Goal: Information Seeking & Learning: Find specific page/section

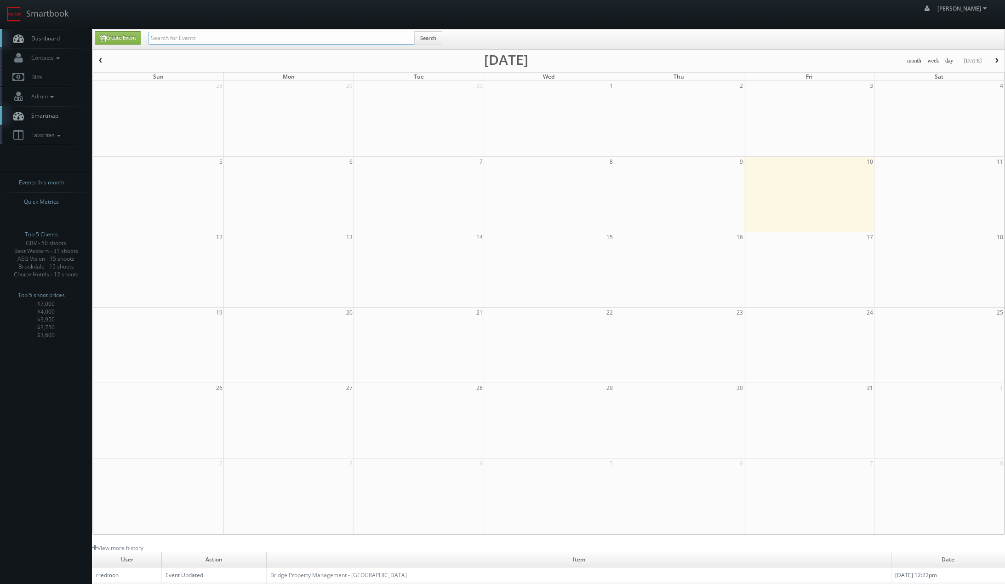
click at [300, 33] on input "text" at bounding box center [281, 38] width 267 height 13
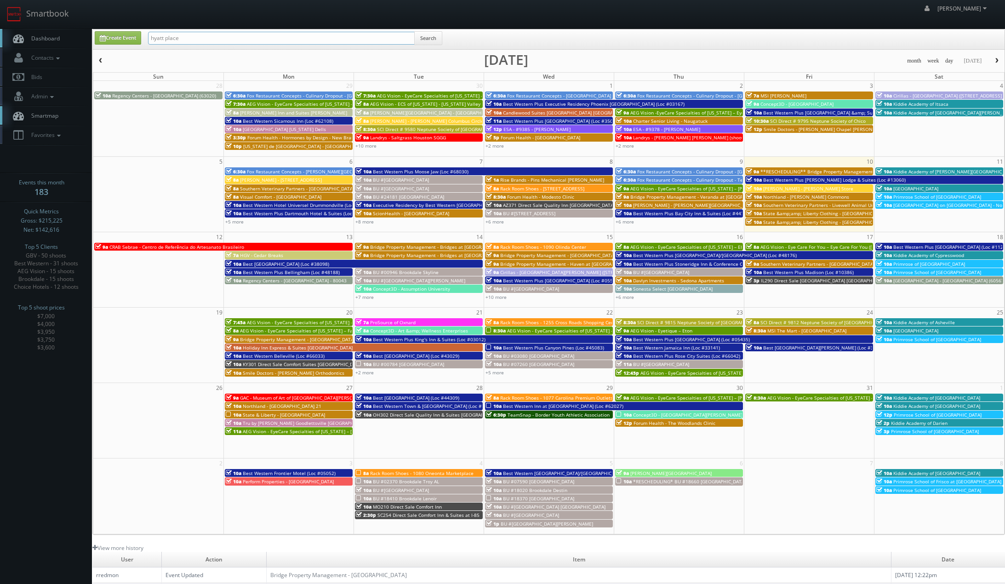
type input "hyatt place"
drag, startPoint x: 330, startPoint y: 43, endPoint x: 337, endPoint y: 45, distance: 7.6
click at [330, 42] on input "text" at bounding box center [281, 38] width 267 height 13
type input "phillips"
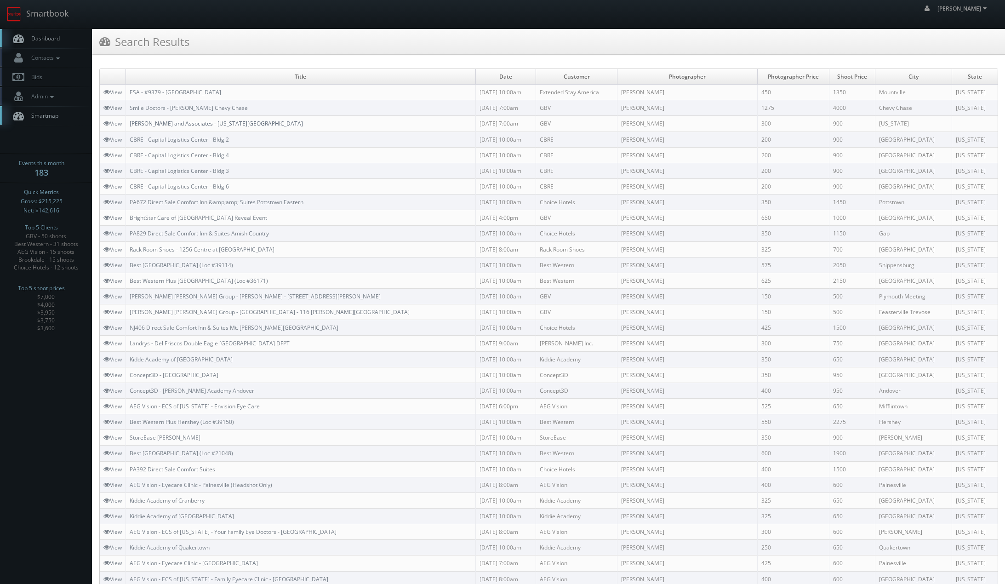
click at [167, 124] on link "Phillips and Associates - New York City" at bounding box center [216, 123] width 173 height 8
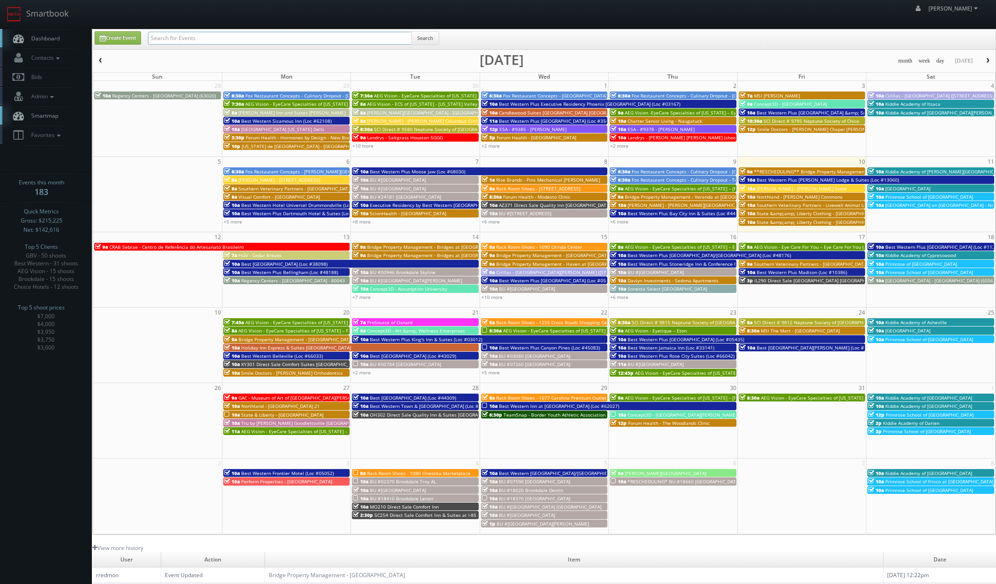
click at [239, 35] on input "text" at bounding box center [280, 38] width 264 height 13
type input "nm275"
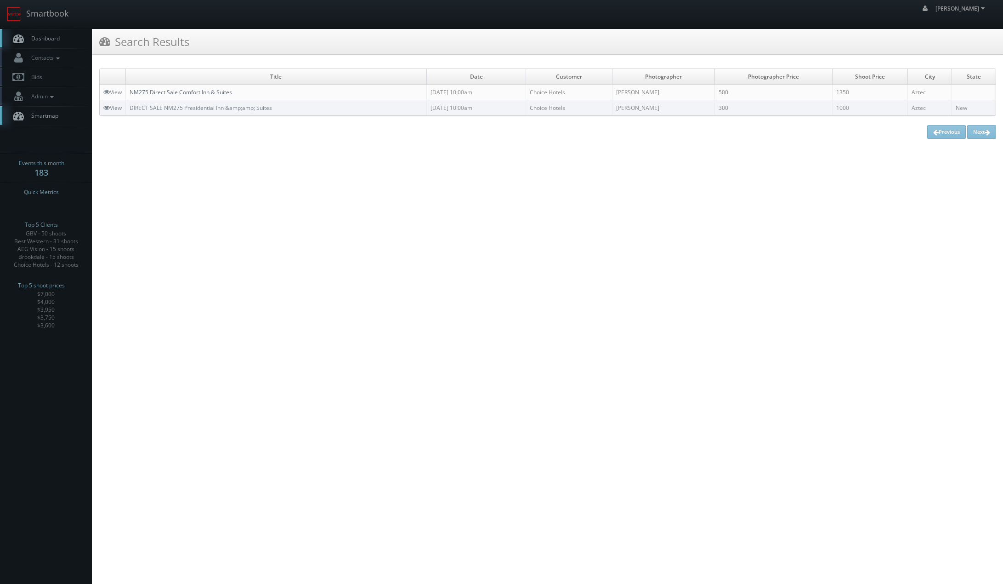
click at [204, 93] on link "NM275 Direct Sale Comfort Inn & Suites" at bounding box center [181, 92] width 102 height 8
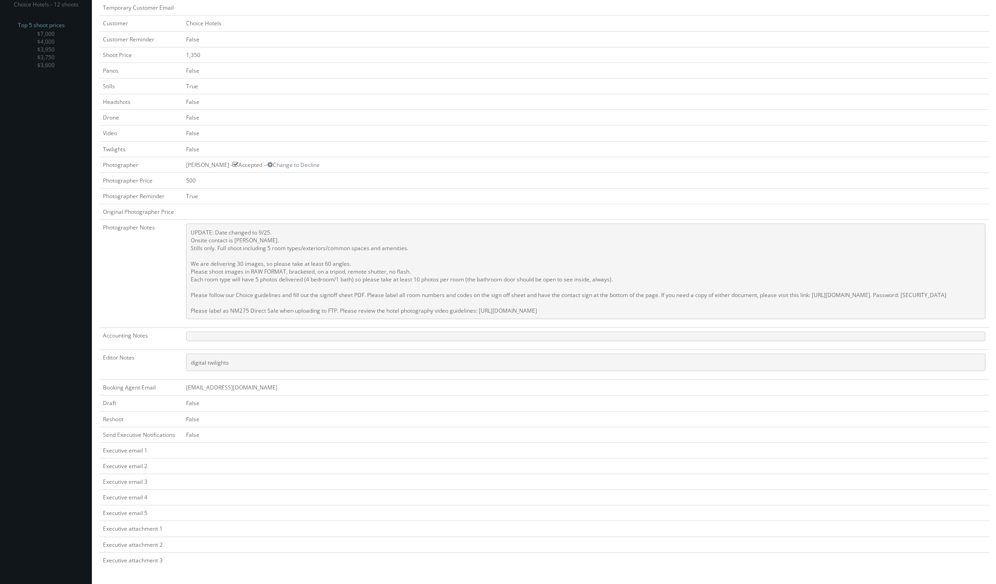
scroll to position [286, 0]
drag, startPoint x: 590, startPoint y: 302, endPoint x: 181, endPoint y: 216, distance: 417.5
click at [182, 220] on td "UPDATE: Date changed to 9/25. Onsite contact is Clifford Vegas. Stills only. Fu…" at bounding box center [585, 274] width 807 height 108
click at [189, 223] on pre "UPDATE: Date changed to 9/25. Onsite contact is [PERSON_NAME]. Stills only. Ful…" at bounding box center [586, 271] width 800 height 96
click at [193, 223] on pre "UPDATE: Date changed to 9/25. Onsite contact is Clifford Vegas. Stills only. Fu…" at bounding box center [586, 271] width 800 height 96
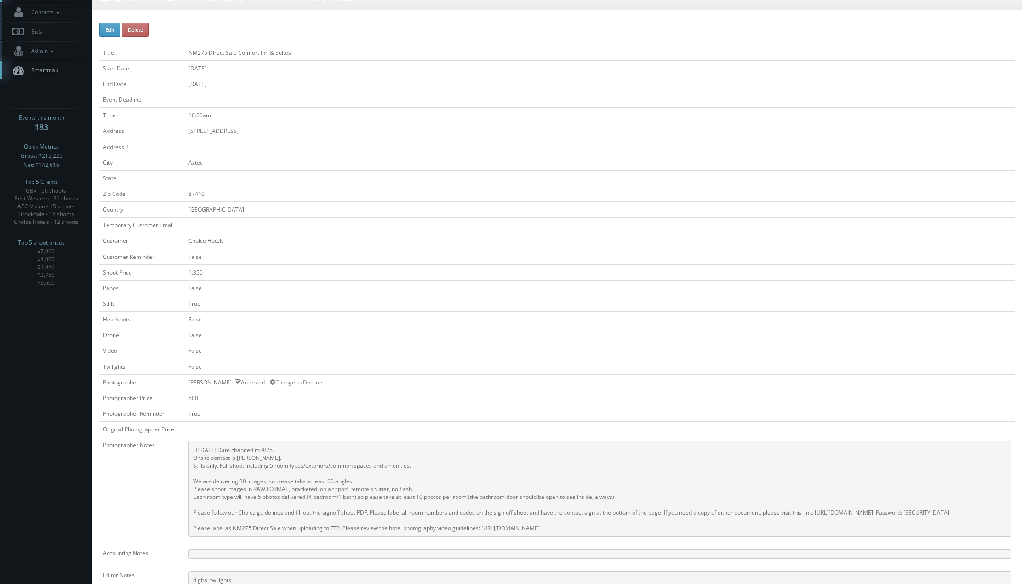
scroll to position [46, 0]
drag, startPoint x: 612, startPoint y: 535, endPoint x: 183, endPoint y: 447, distance: 437.8
click at [188, 447] on pre "UPDATE: Date changed to 9/25. Onsite contact is Clifford Vegas. Stills only. Fu…" at bounding box center [599, 488] width 823 height 96
click at [228, 522] on pre "UPDATE: Date changed to 9/25. Onsite contact is Clifford Vegas. Stills only. Fu…" at bounding box center [599, 488] width 823 height 96
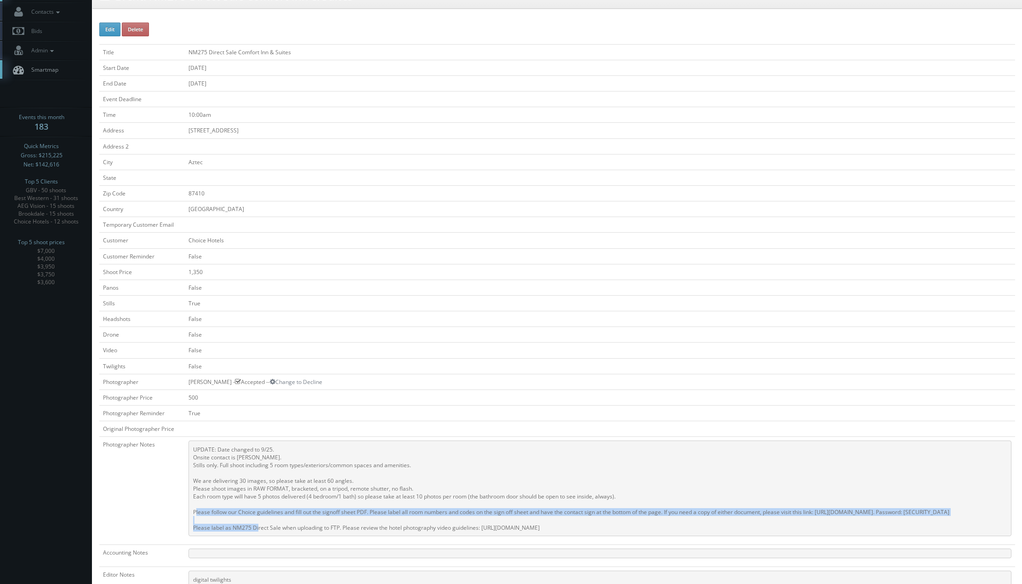
drag, startPoint x: 209, startPoint y: 518, endPoint x: 187, endPoint y: 511, distance: 23.3
click at [188, 511] on pre "UPDATE: Date changed to 9/25. Onsite contact is Clifford Vegas. Stills only. Fu…" at bounding box center [599, 488] width 823 height 96
click at [192, 520] on pre "UPDATE: Date changed to 9/25. Onsite contact is Clifford Vegas. Stills only. Fu…" at bounding box center [599, 488] width 823 height 96
click at [191, 522] on pre "UPDATE: Date changed to 9/25. Onsite contact is Clifford Vegas. Stills only. Fu…" at bounding box center [599, 488] width 823 height 96
drag, startPoint x: 199, startPoint y: 521, endPoint x: 186, endPoint y: 515, distance: 14.6
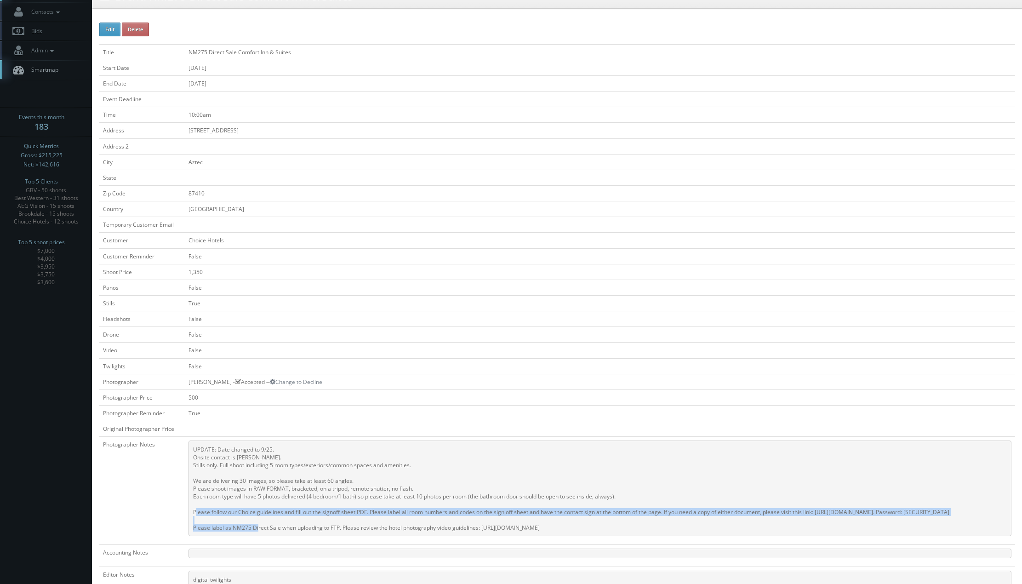
click at [188, 515] on pre "UPDATE: Date changed to 9/25. Onsite contact is Clifford Vegas. Stills only. Fu…" at bounding box center [599, 488] width 823 height 96
click at [191, 520] on pre "UPDATE: Date changed to 9/25. Onsite contact is Clifford Vegas. Stills only. Fu…" at bounding box center [599, 488] width 823 height 96
drag, startPoint x: 192, startPoint y: 521, endPoint x: 188, endPoint y: 515, distance: 6.9
click at [188, 515] on pre "UPDATE: Date changed to 9/25. Onsite contact is Clifford Vegas. Stills only. Fu…" at bounding box center [599, 488] width 823 height 96
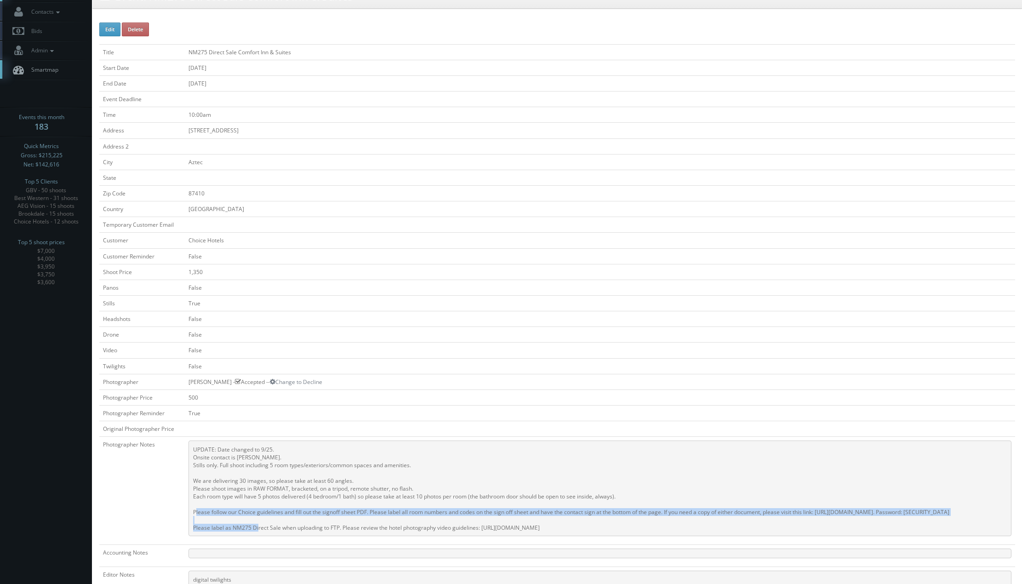
click at [190, 511] on pre "UPDATE: Date changed to 9/25. Onsite contact is Clifford Vegas. Stills only. Fu…" at bounding box center [599, 488] width 823 height 96
drag, startPoint x: 194, startPoint y: 518, endPoint x: 188, endPoint y: 514, distance: 7.0
click at [188, 514] on pre "UPDATE: Date changed to 9/25. Onsite contact is Clifford Vegas. Stills only. Fu…" at bounding box center [599, 488] width 823 height 96
click at [190, 515] on pre "UPDATE: Date changed to 9/25. Onsite contact is Clifford Vegas. Stills only. Fu…" at bounding box center [599, 488] width 823 height 96
click at [195, 518] on pre "UPDATE: Date changed to 9/25. Onsite contact is Clifford Vegas. Stills only. Fu…" at bounding box center [599, 488] width 823 height 96
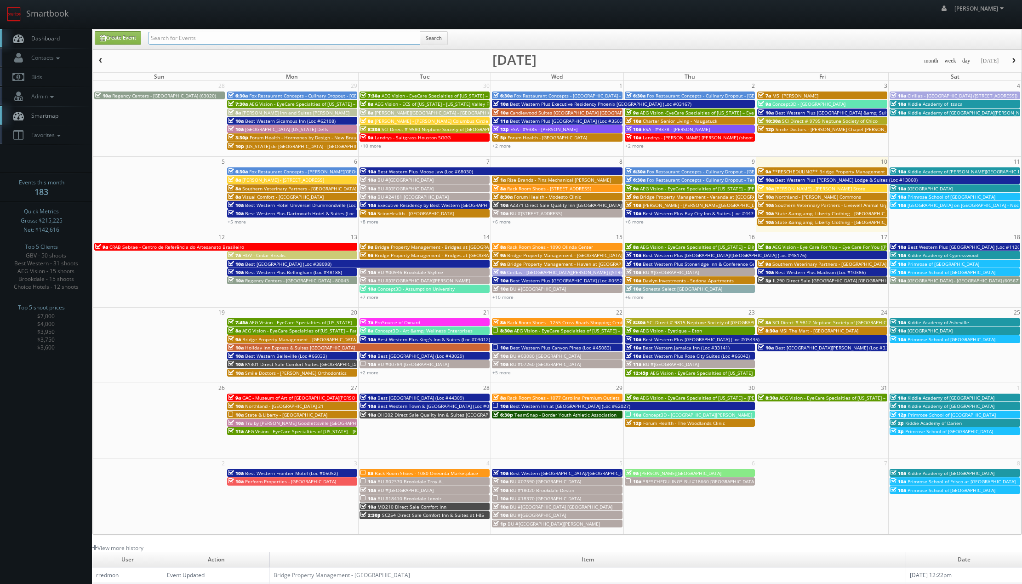
drag, startPoint x: 276, startPoint y: 42, endPoint x: 269, endPoint y: 45, distance: 8.0
click at [276, 42] on input "text" at bounding box center [284, 38] width 272 height 13
type input "nm275"
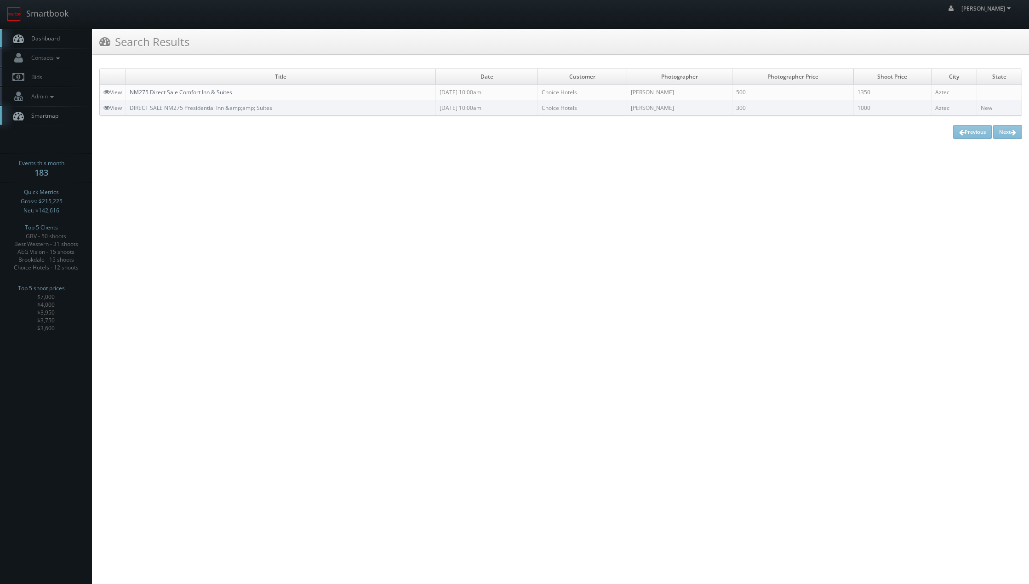
click at [199, 91] on link "NM275 Direct Sale Comfort Inn & Suites" at bounding box center [181, 92] width 102 height 8
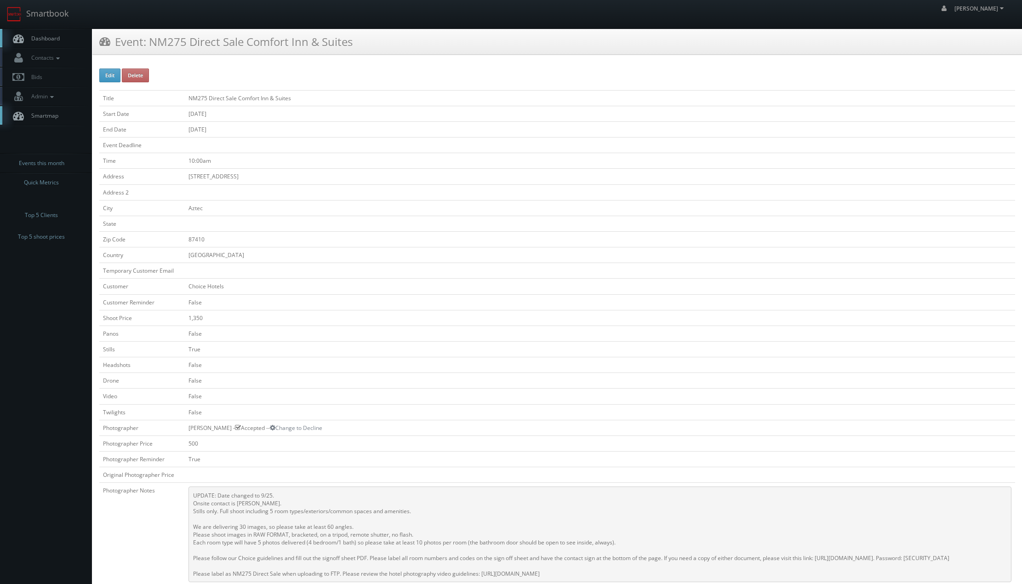
scroll to position [279, 0]
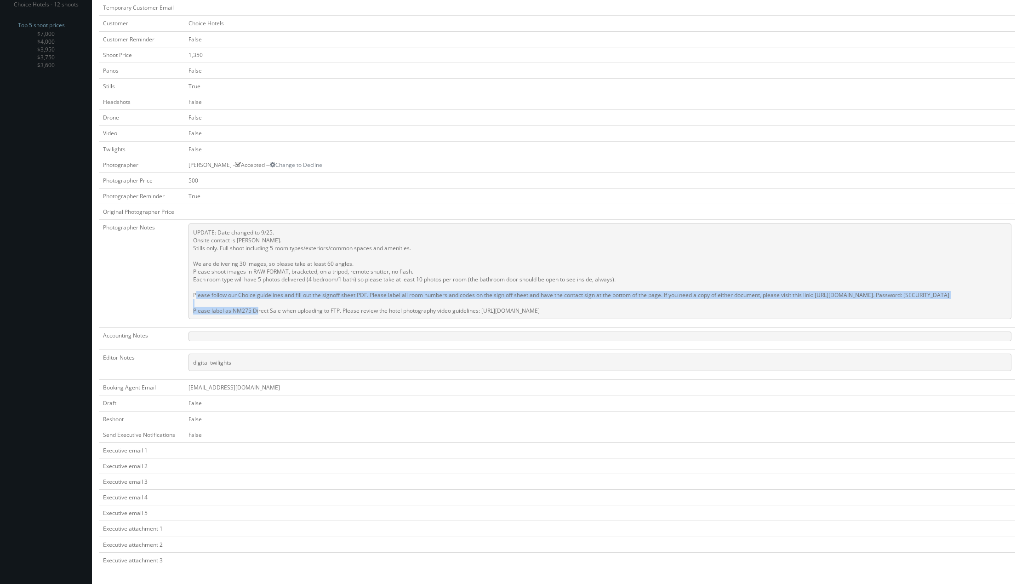
drag, startPoint x: 199, startPoint y: 288, endPoint x: 188, endPoint y: 280, distance: 13.1
click at [188, 280] on pre "UPDATE: Date changed to 9/25. Onsite contact is [PERSON_NAME]. Stills only. Ful…" at bounding box center [599, 271] width 823 height 96
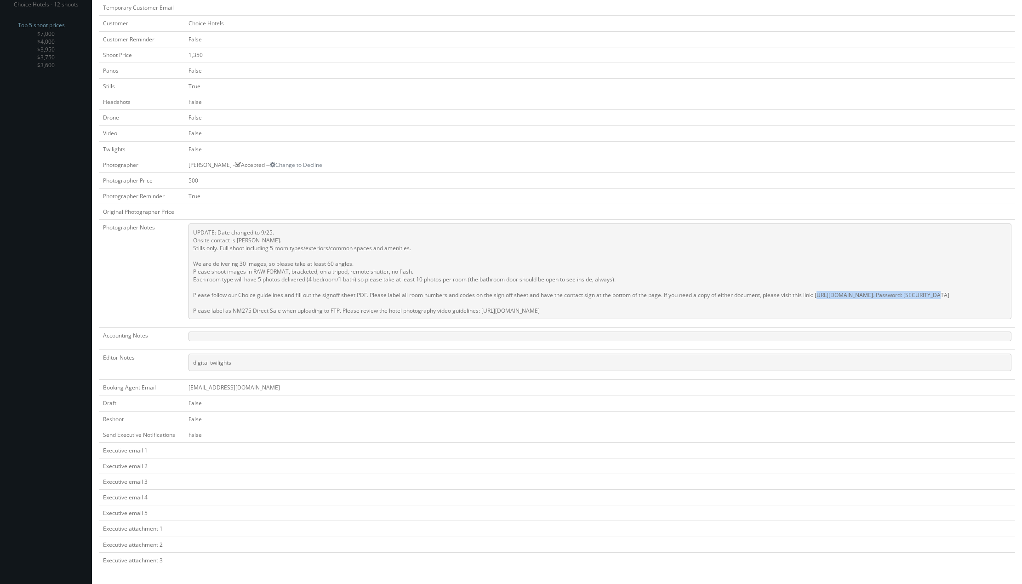
drag, startPoint x: 816, startPoint y: 283, endPoint x: 927, endPoint y: 281, distance: 111.2
click at [927, 281] on pre "UPDATE: Date changed to 9/25. Onsite contact is [PERSON_NAME]. Stills only. Ful…" at bounding box center [599, 271] width 823 height 96
click at [871, 296] on pre "UPDATE: Date changed to 9/25. Onsite contact is Clifford Vegas. Stills only. Fu…" at bounding box center [599, 271] width 823 height 96
drag, startPoint x: 858, startPoint y: 299, endPoint x: 189, endPoint y: 219, distance: 673.5
click at [189, 223] on pre "UPDATE: Date changed to 9/25. Onsite contact is Clifford Vegas. Stills only. Fu…" at bounding box center [599, 271] width 823 height 96
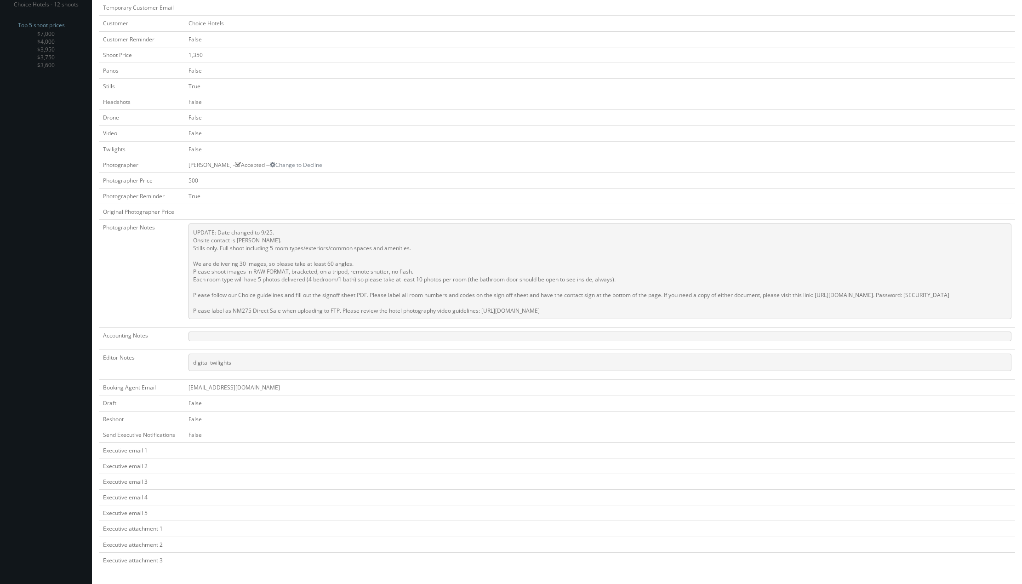
click at [189, 223] on pre "UPDATE: Date changed to 9/25. Onsite contact is Clifford Vegas. Stills only. Fu…" at bounding box center [599, 271] width 823 height 96
drag, startPoint x: 612, startPoint y: 307, endPoint x: 188, endPoint y: 218, distance: 432.9
click at [188, 223] on pre "UPDATE: Date changed to 9/25. Onsite contact is Clifford Vegas. Stills only. Fu…" at bounding box center [599, 271] width 823 height 96
click at [469, 228] on pre "UPDATE: Date changed to 9/25. Onsite contact is Clifford Vegas. Stills only. Fu…" at bounding box center [599, 271] width 823 height 96
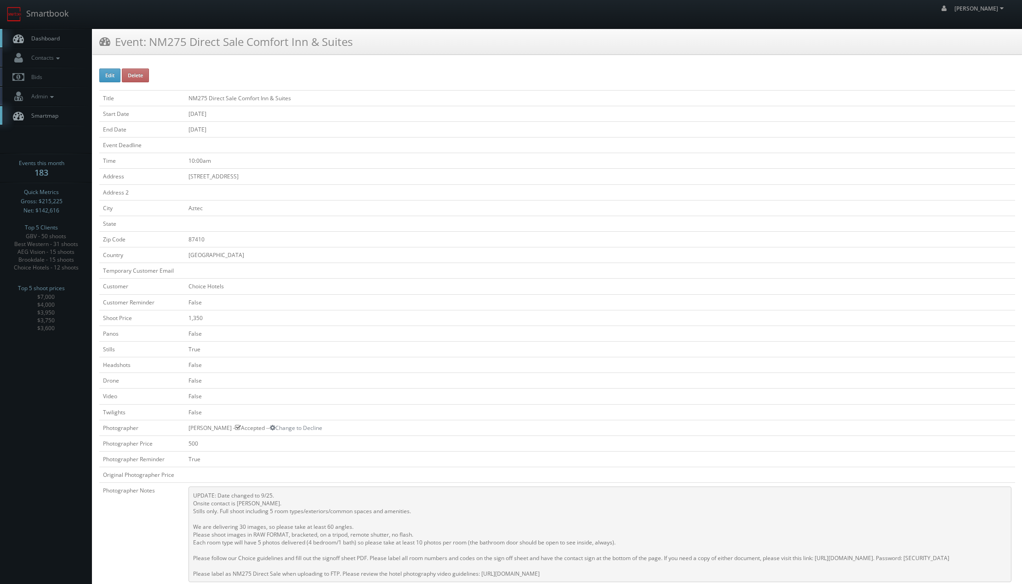
drag, startPoint x: 244, startPoint y: 414, endPoint x: 182, endPoint y: 65, distance: 354.3
click at [56, 13] on link "Smartbook" at bounding box center [37, 14] width 75 height 28
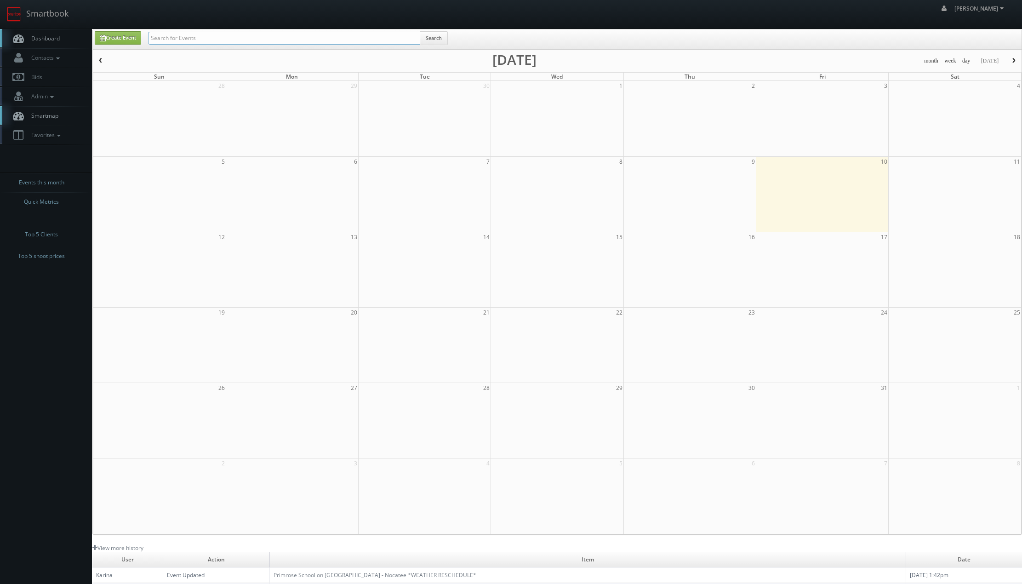
click at [228, 36] on input "text" at bounding box center [284, 38] width 272 height 13
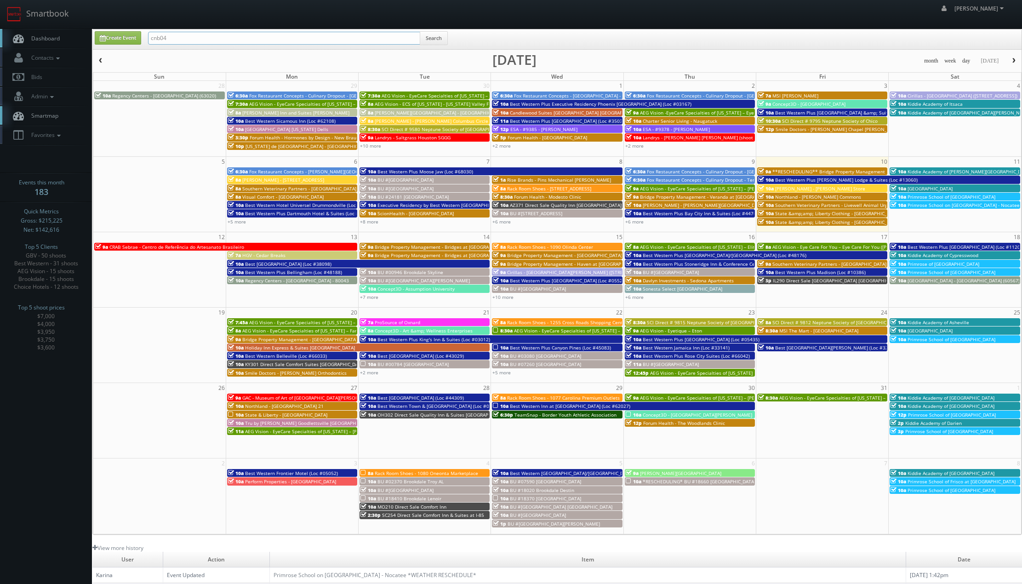
type input "cnb04"
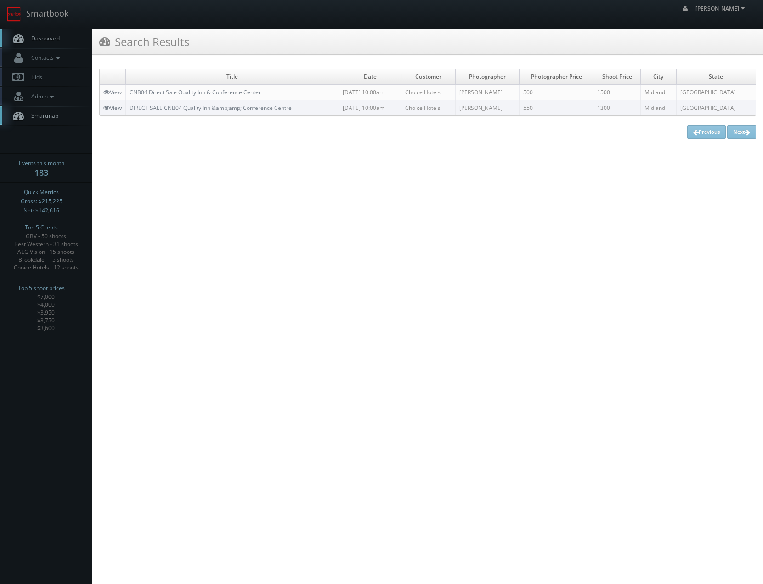
drag, startPoint x: 164, startPoint y: 245, endPoint x: 134, endPoint y: 184, distance: 67.8
click at [165, 244] on html "Smartbook Toggle Side Navigation Toggle Top Navigation Chris_Sardinas Chris_Sar…" at bounding box center [381, 292] width 763 height 584
click at [52, 18] on link "Smartbook" at bounding box center [37, 14] width 75 height 28
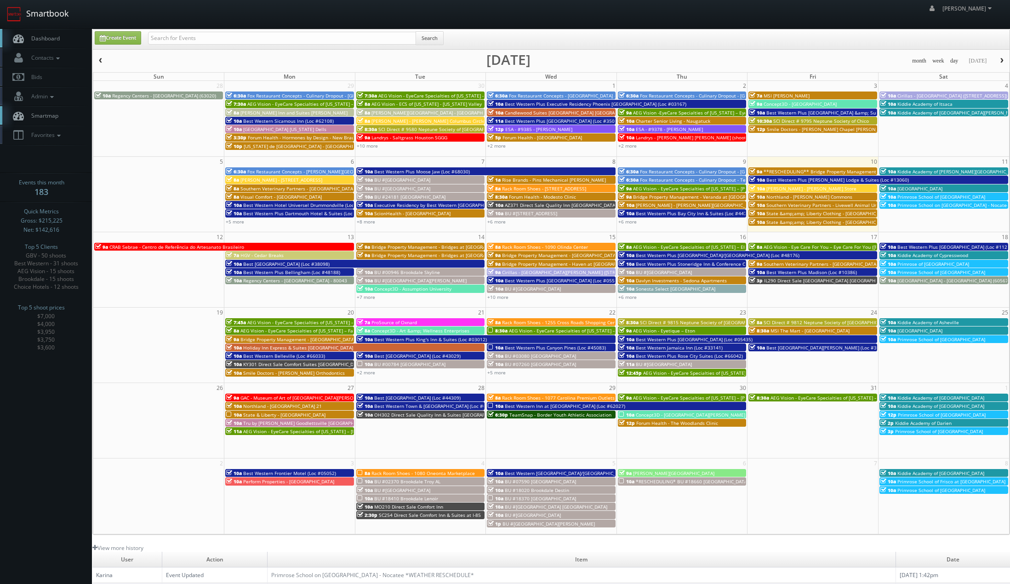
click at [57, 11] on link "Smartbook" at bounding box center [37, 14] width 75 height 28
click at [1003, 368] on td "10a Primrose School of Riverview" at bounding box center [943, 356] width 131 height 42
type input "10/25/2025"
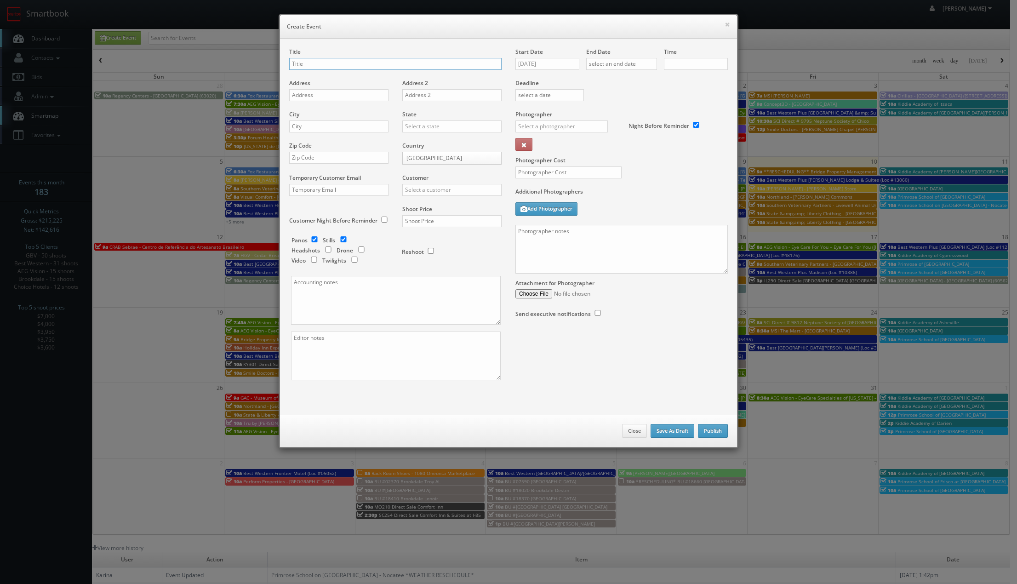
checkbox input "true"
type input "10:00am"
checkbox input "true"
click at [725, 21] on button "×" at bounding box center [727, 24] width 6 height 6
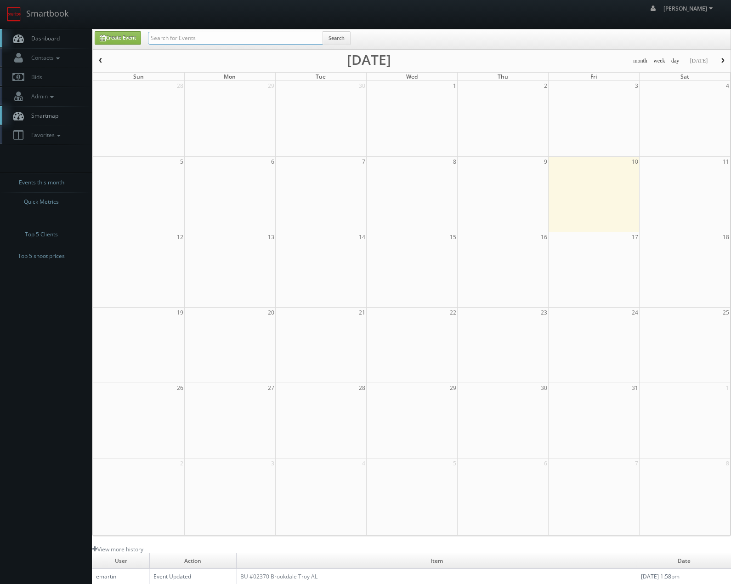
click at [218, 39] on input "text" at bounding box center [235, 38] width 175 height 13
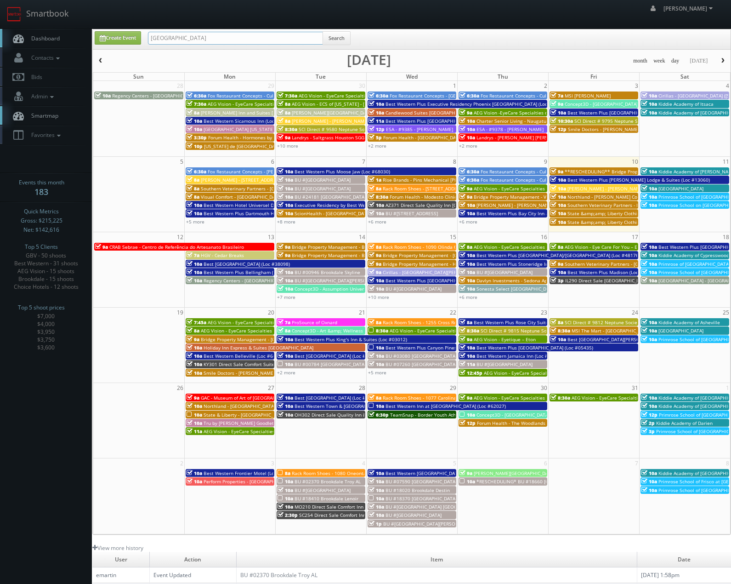
type input "[GEOGRAPHIC_DATA]"
